Goal: Complete application form

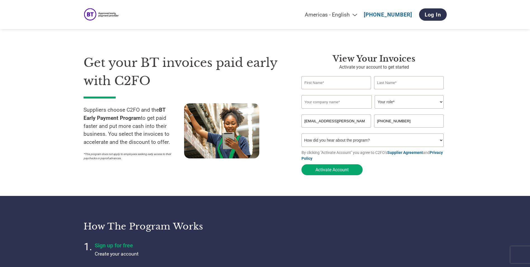
click at [385, 122] on input "[PHONE_NUMBER]" at bounding box center [409, 120] width 70 height 13
drag, startPoint x: 385, startPoint y: 121, endPoint x: 421, endPoint y: 123, distance: 36.4
click at [421, 123] on input "[PHONE_NUMBER]" at bounding box center [409, 120] width 70 height 13
type input "[PHONE_NUMBER]"
click at [309, 83] on input "text" at bounding box center [337, 82] width 70 height 13
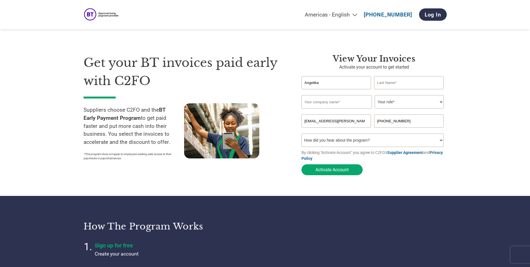
type input "Angelika"
type input "Lercher"
click at [322, 102] on input "text" at bounding box center [337, 101] width 70 height 13
type input "Verint Systems UK ltd"
click at [391, 103] on select "Your role* CFO Controller Credit Manager Finance Director Treasurer CEO Preside…" at bounding box center [409, 101] width 69 height 13
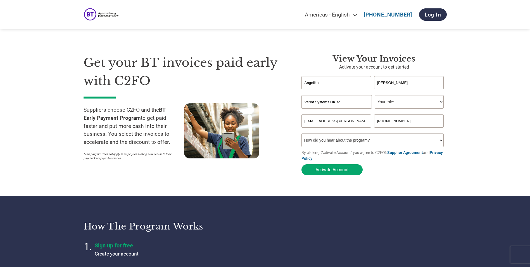
select select "CREDIT_MANAGER"
click at [375, 96] on select "Your role* CFO Controller Credit Manager Finance Director Treasurer CEO Preside…" at bounding box center [409, 101] width 69 height 13
click at [336, 172] on button "Activate Account" at bounding box center [332, 169] width 61 height 11
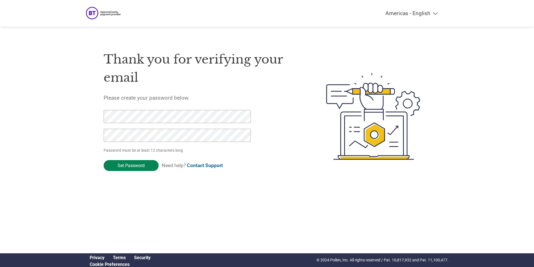
click at [124, 165] on input "Set Password" at bounding box center [131, 165] width 55 height 11
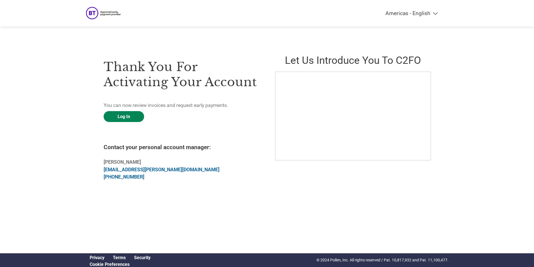
click at [123, 114] on link "Log In" at bounding box center [124, 116] width 41 height 11
